Goal: Find specific page/section: Find specific page/section

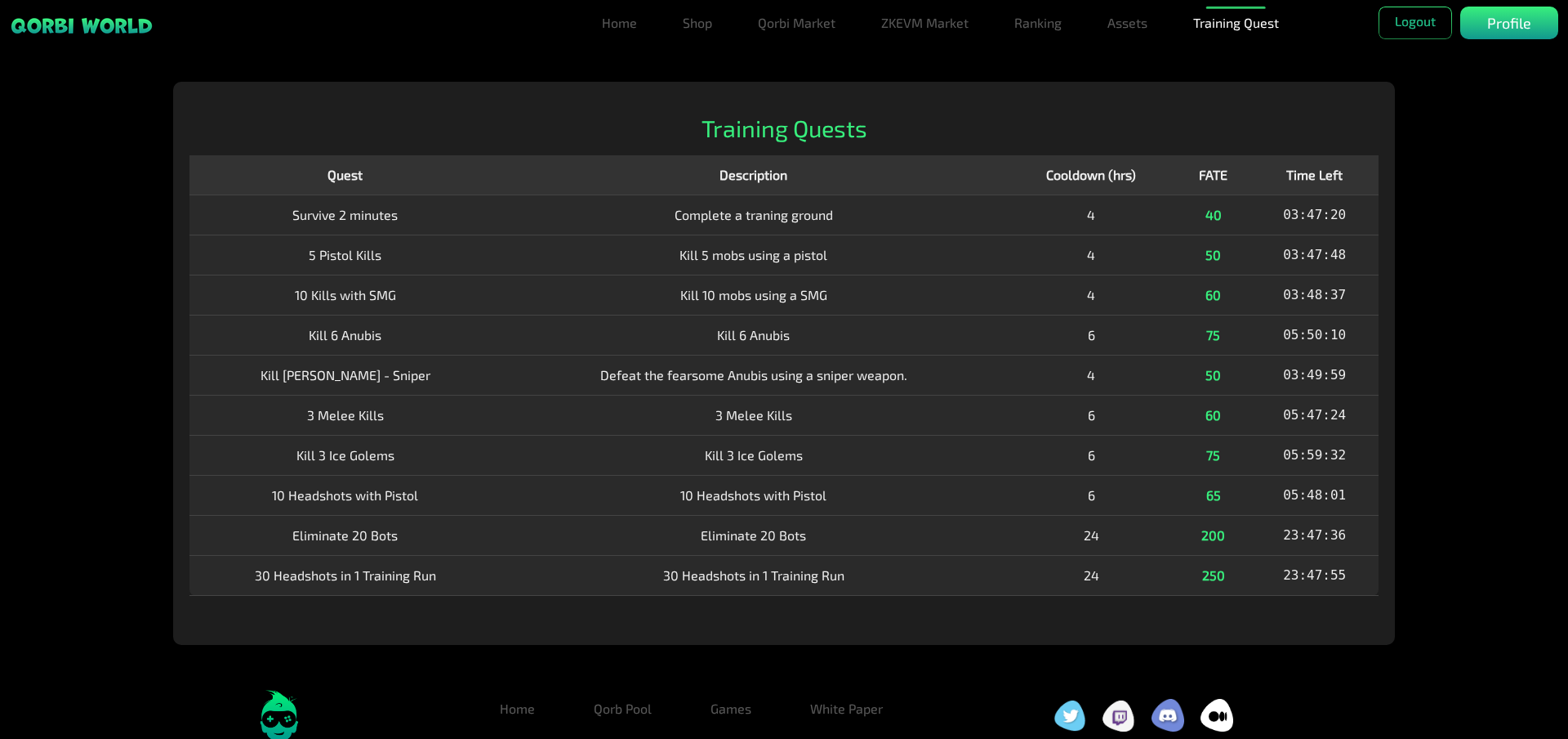
click at [513, 145] on div "Training Quests Quest Description Cooldown (hrs) FATE Time Left Survive 2 minut…" at bounding box center [784, 363] width 1228 height 566
